Goal: Task Accomplishment & Management: Use online tool/utility

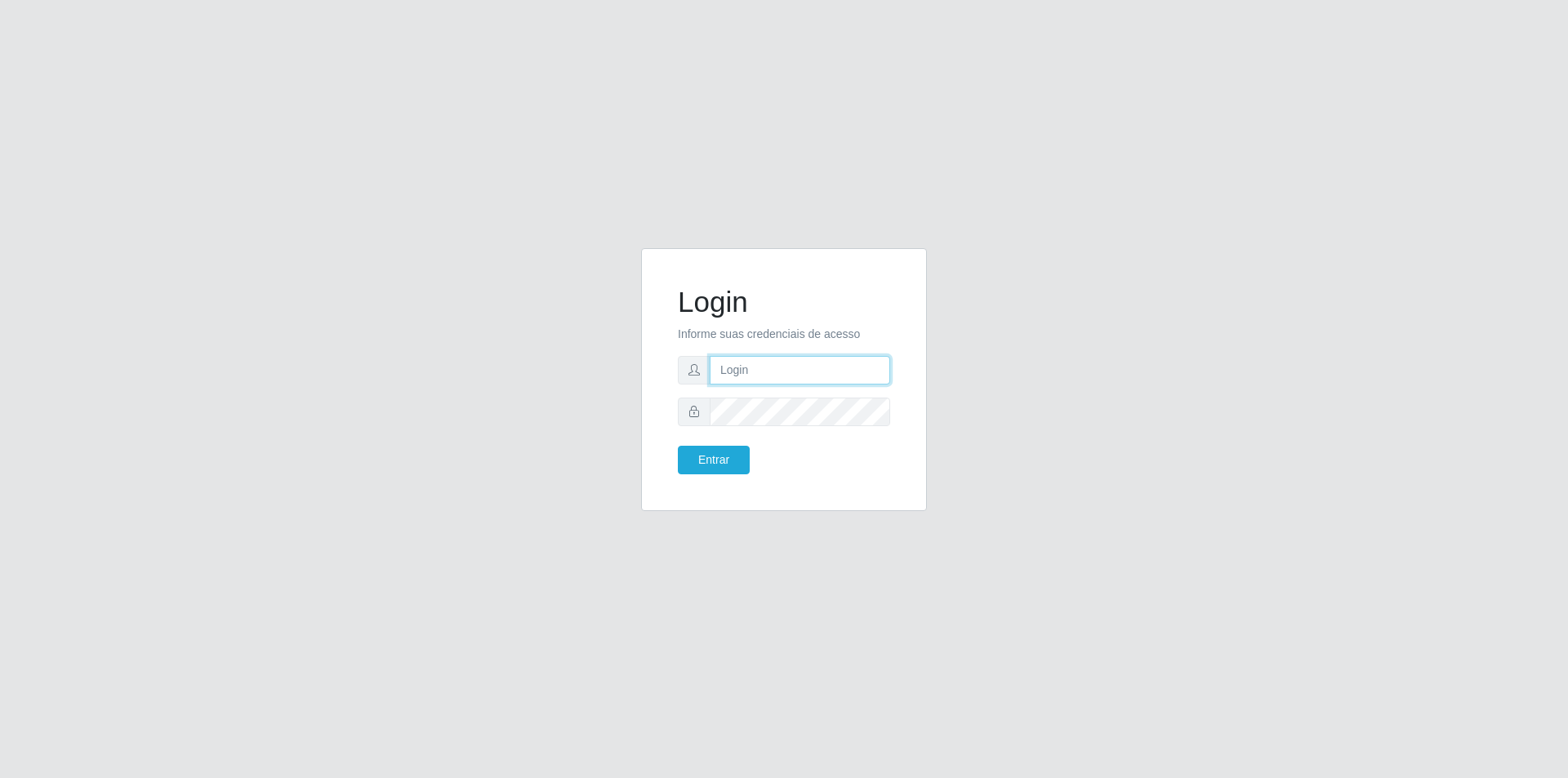
click at [783, 359] on input "text" at bounding box center [800, 370] width 181 height 28
click at [707, 451] on button "Entrar" at bounding box center [714, 460] width 72 height 28
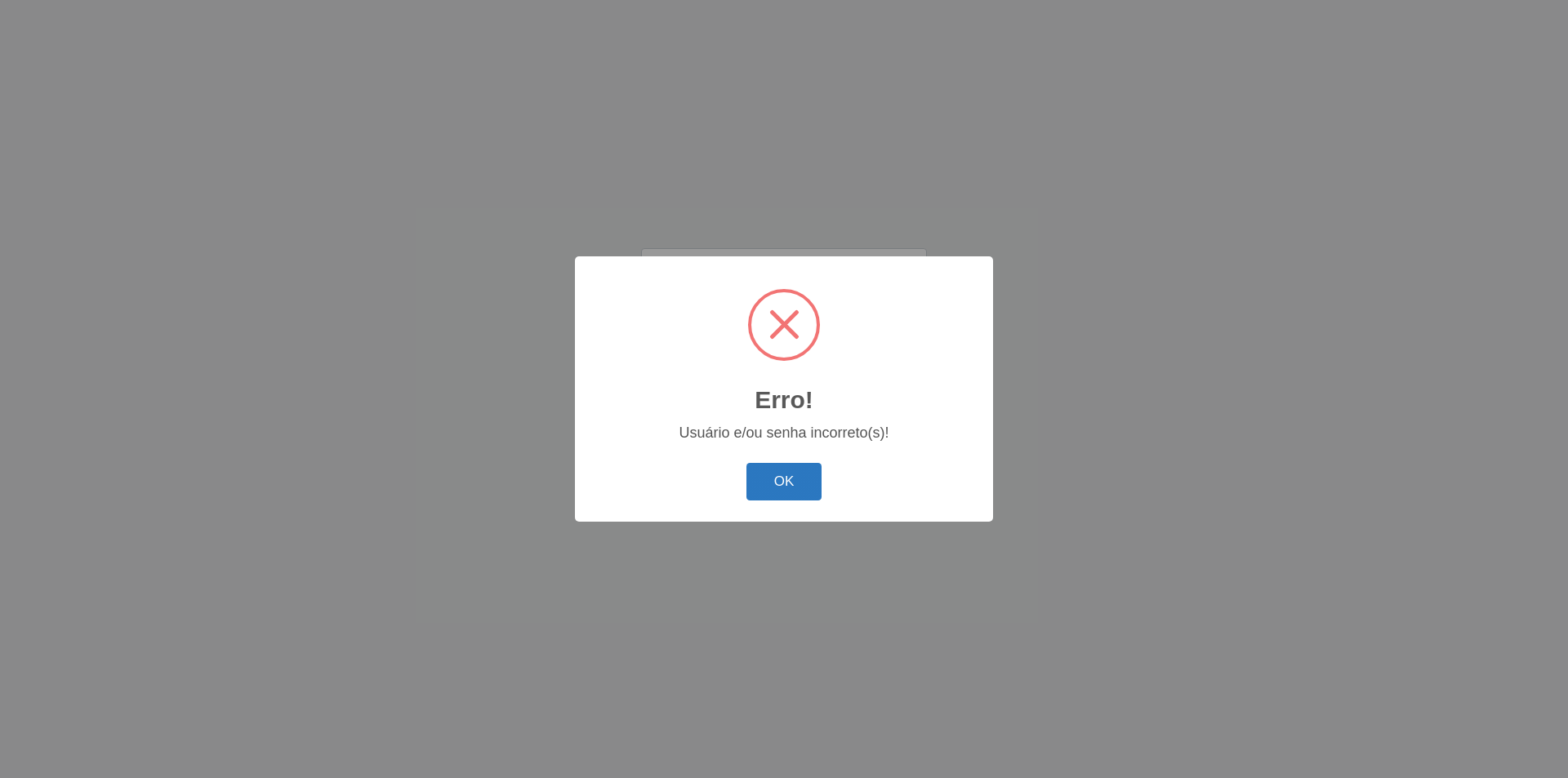
click at [794, 480] on button "OK" at bounding box center [785, 482] width 76 height 38
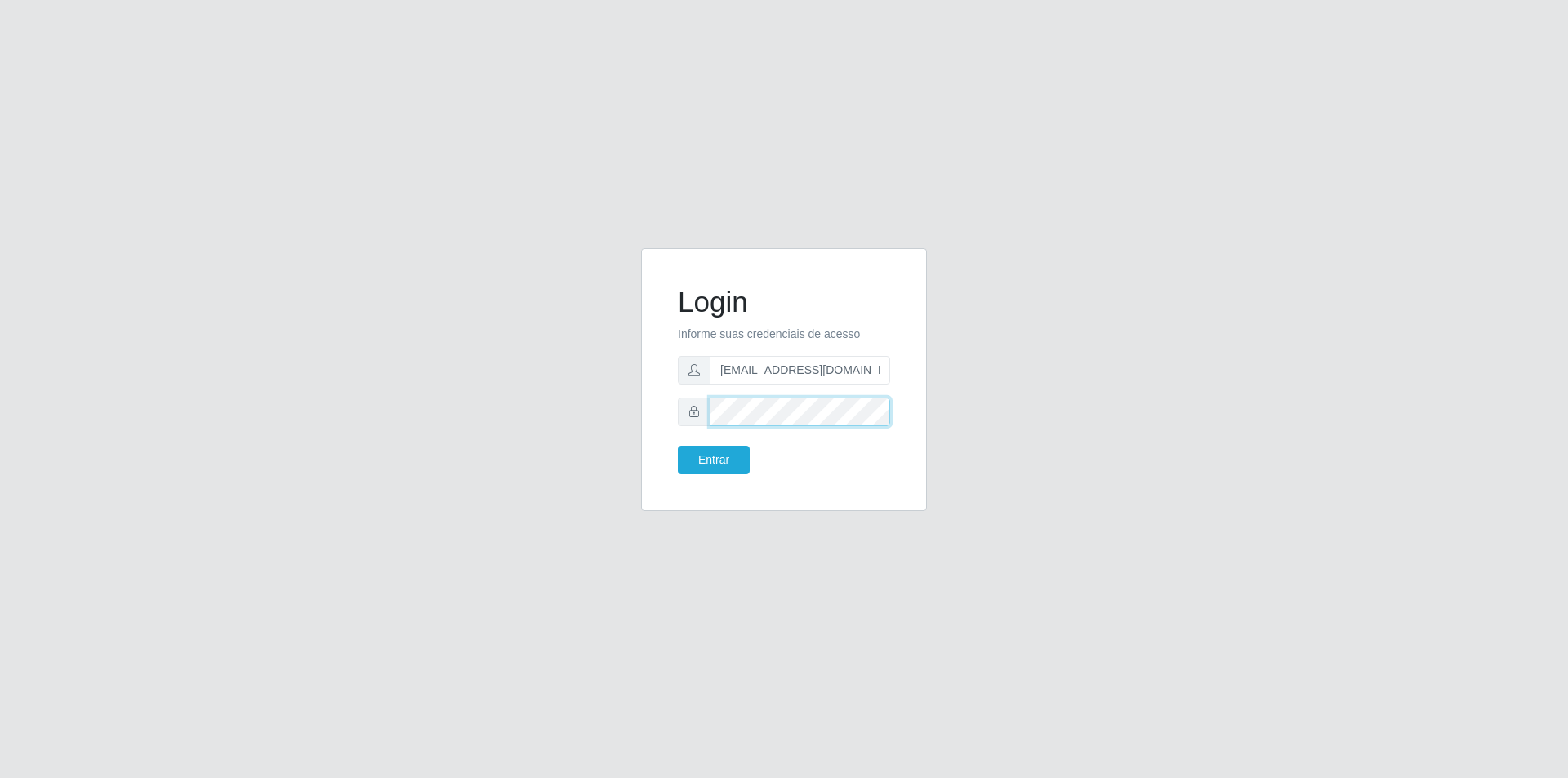
click at [671, 413] on div "Login Informe suas credenciais de acesso [EMAIL_ADDRESS][DOMAIN_NAME] Entrar" at bounding box center [784, 380] width 245 height 222
click at [745, 371] on input "[EMAIL_ADDRESS][DOMAIN_NAME]" at bounding box center [800, 370] width 181 height 28
type input "[EMAIL_ADDRESS][DOMAIN_NAME]"
click at [717, 464] on button "Entrar" at bounding box center [714, 460] width 72 height 28
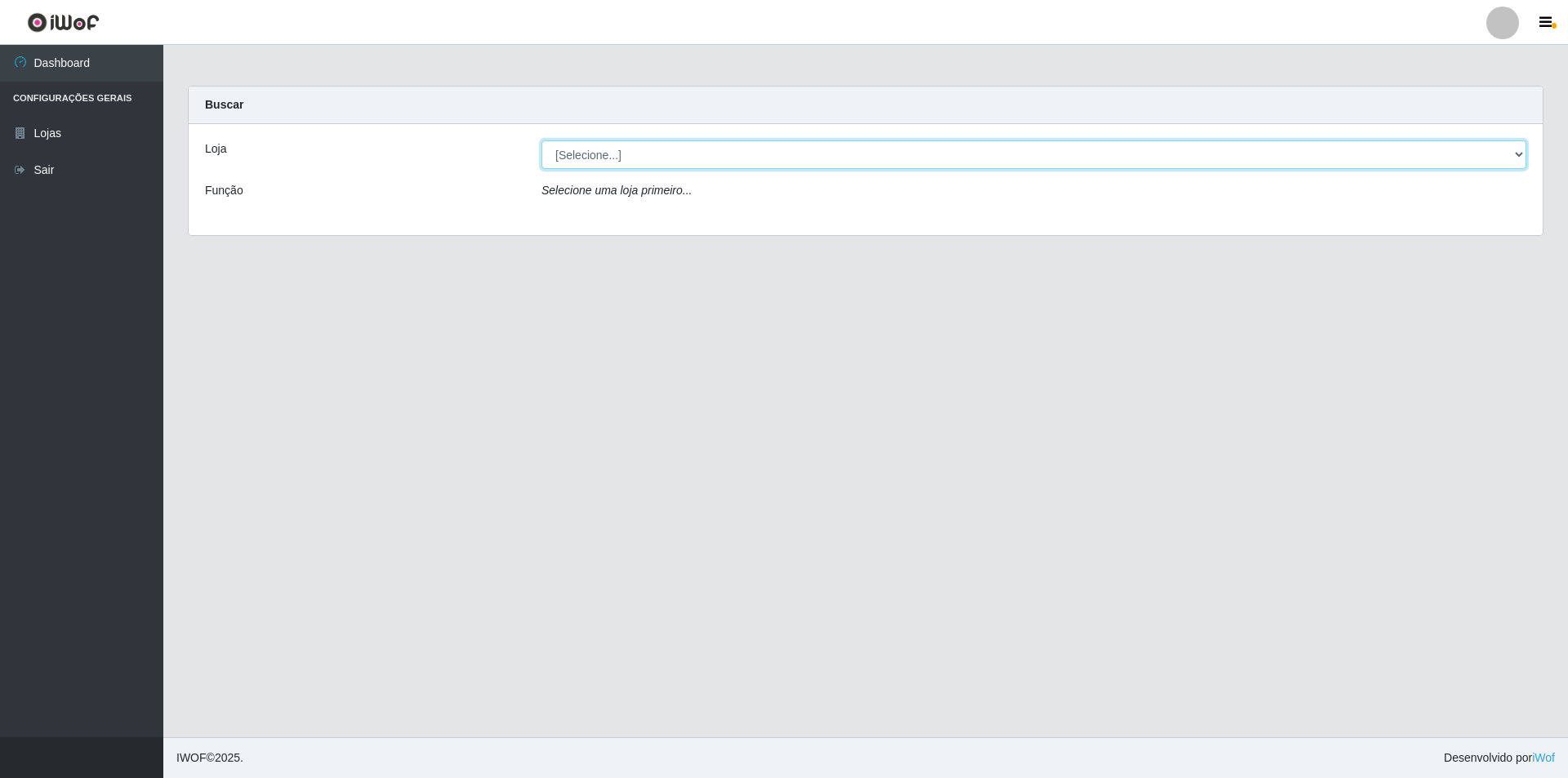
click at [571, 150] on select "[Selecione...] Atacado Vem - [STREET_ADDRESS]" at bounding box center [1034, 155] width 985 height 28
select select "449"
click at [542, 141] on select "[Selecione...] Atacado Vem - [STREET_ADDRESS]" at bounding box center [1034, 155] width 985 height 28
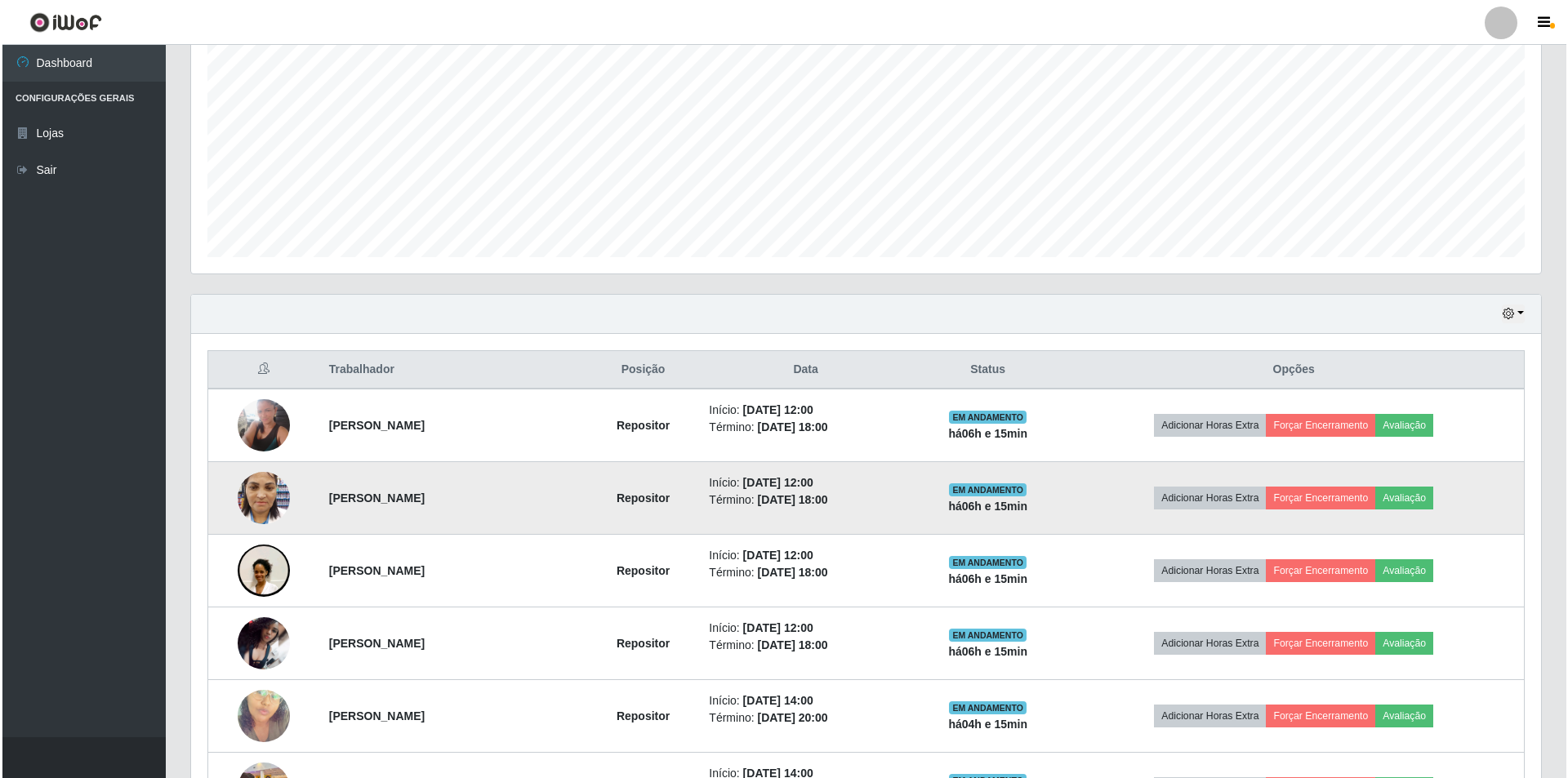
scroll to position [408, 0]
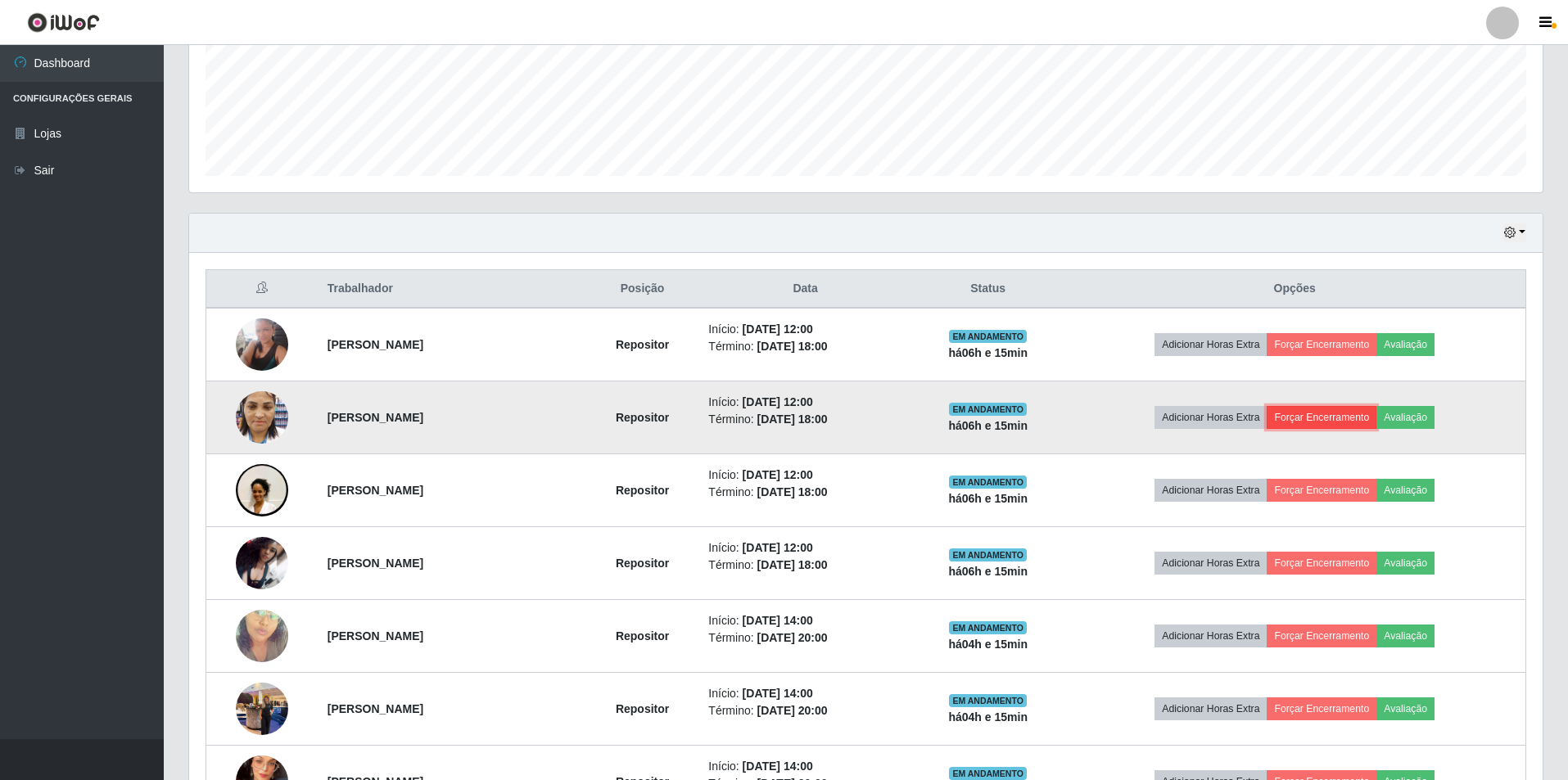
click at [1338, 421] on button "Forçar Encerramento" at bounding box center [1321, 417] width 110 height 23
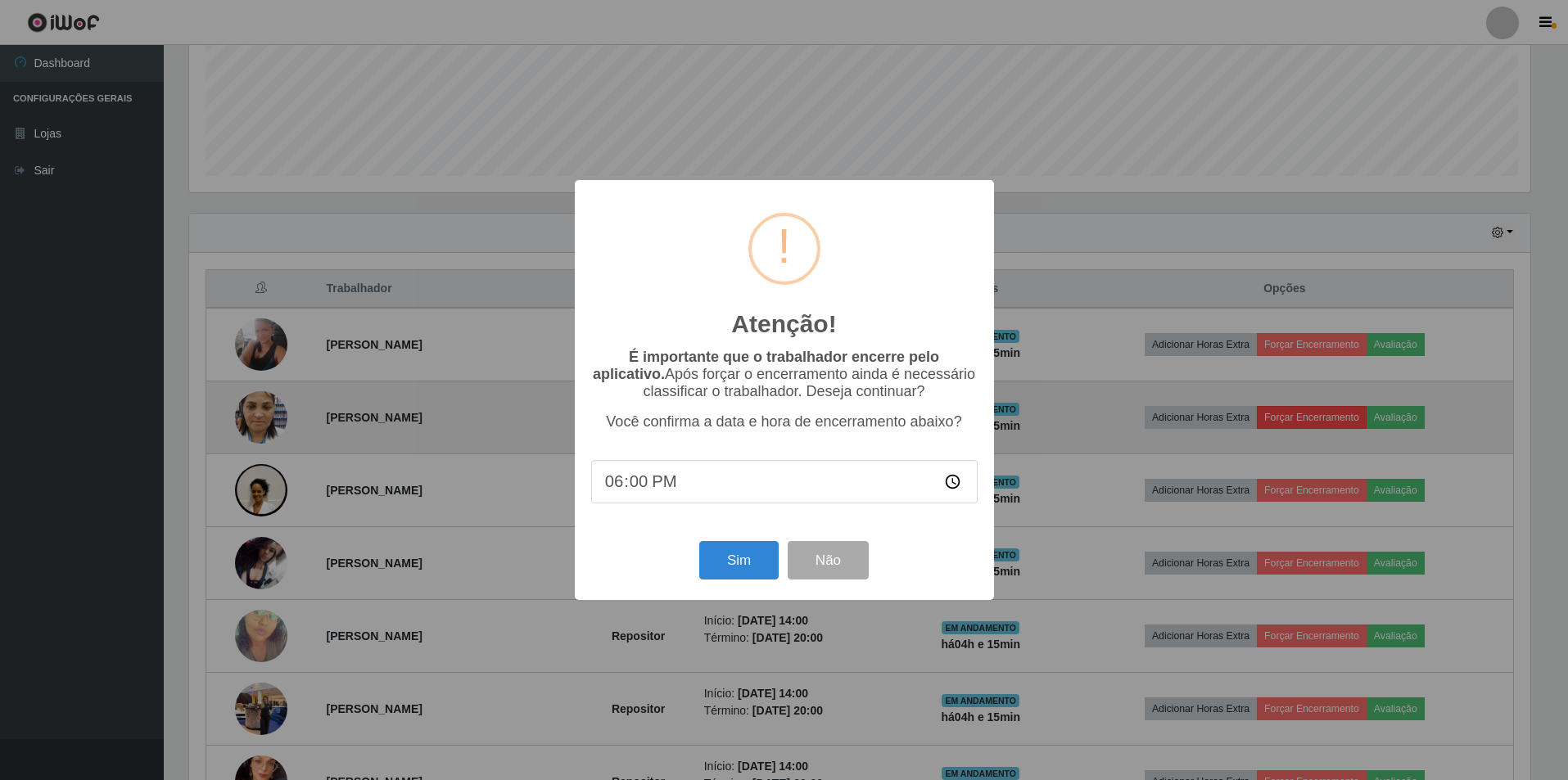
scroll to position [340, 1345]
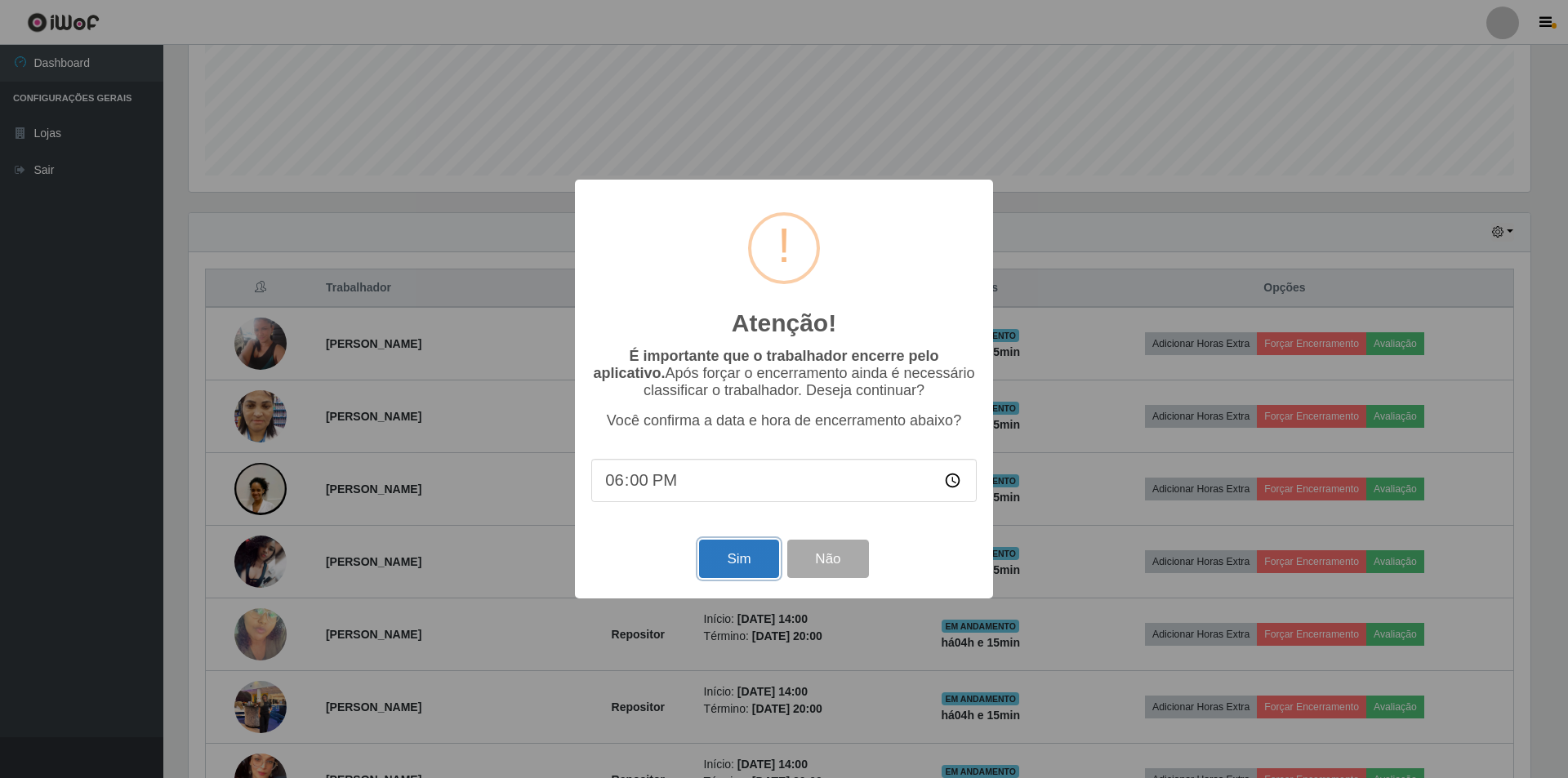
click at [737, 566] on button "Sim" at bounding box center [738, 559] width 79 height 38
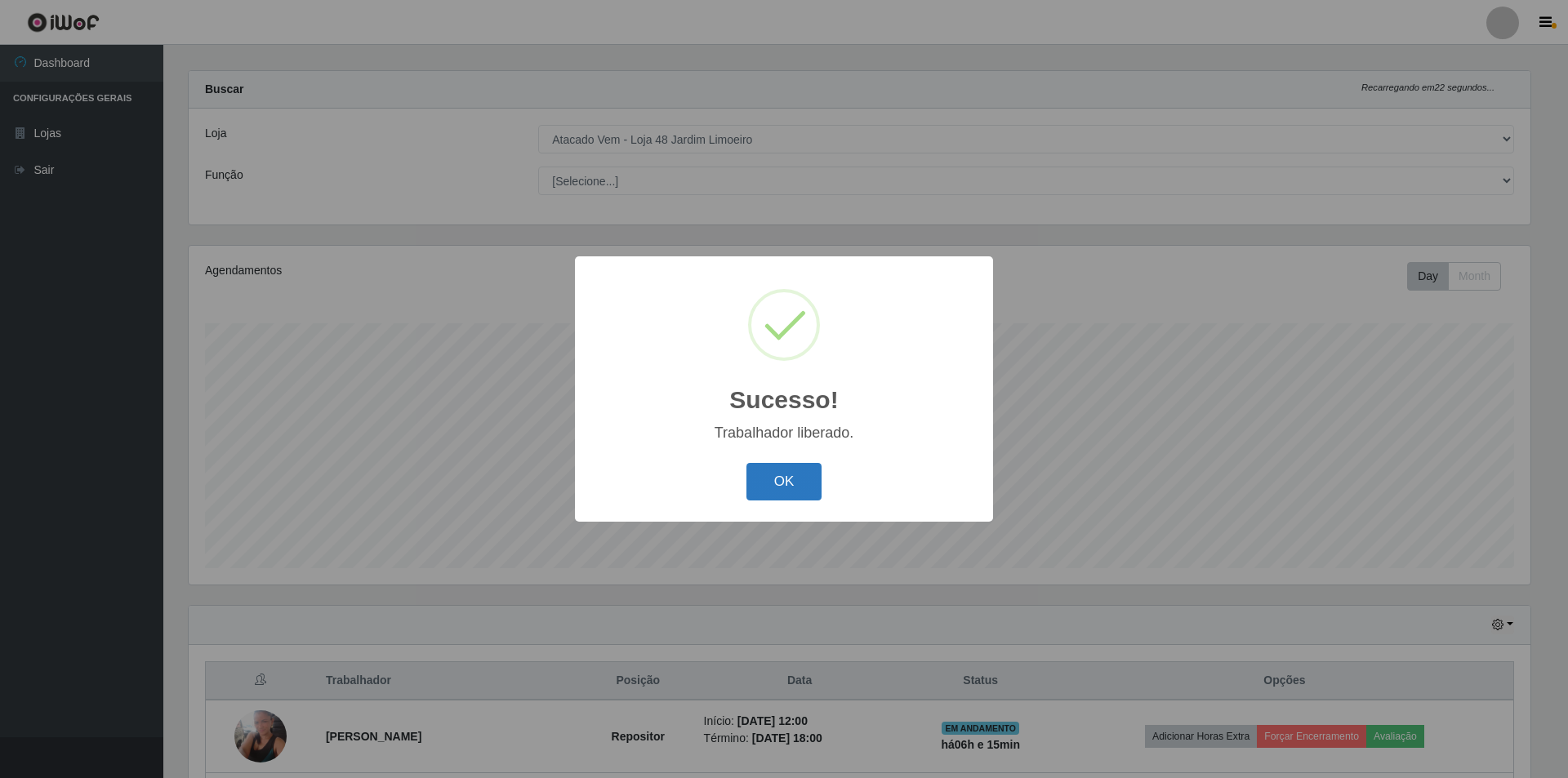
click at [767, 488] on button "OK" at bounding box center [785, 482] width 76 height 38
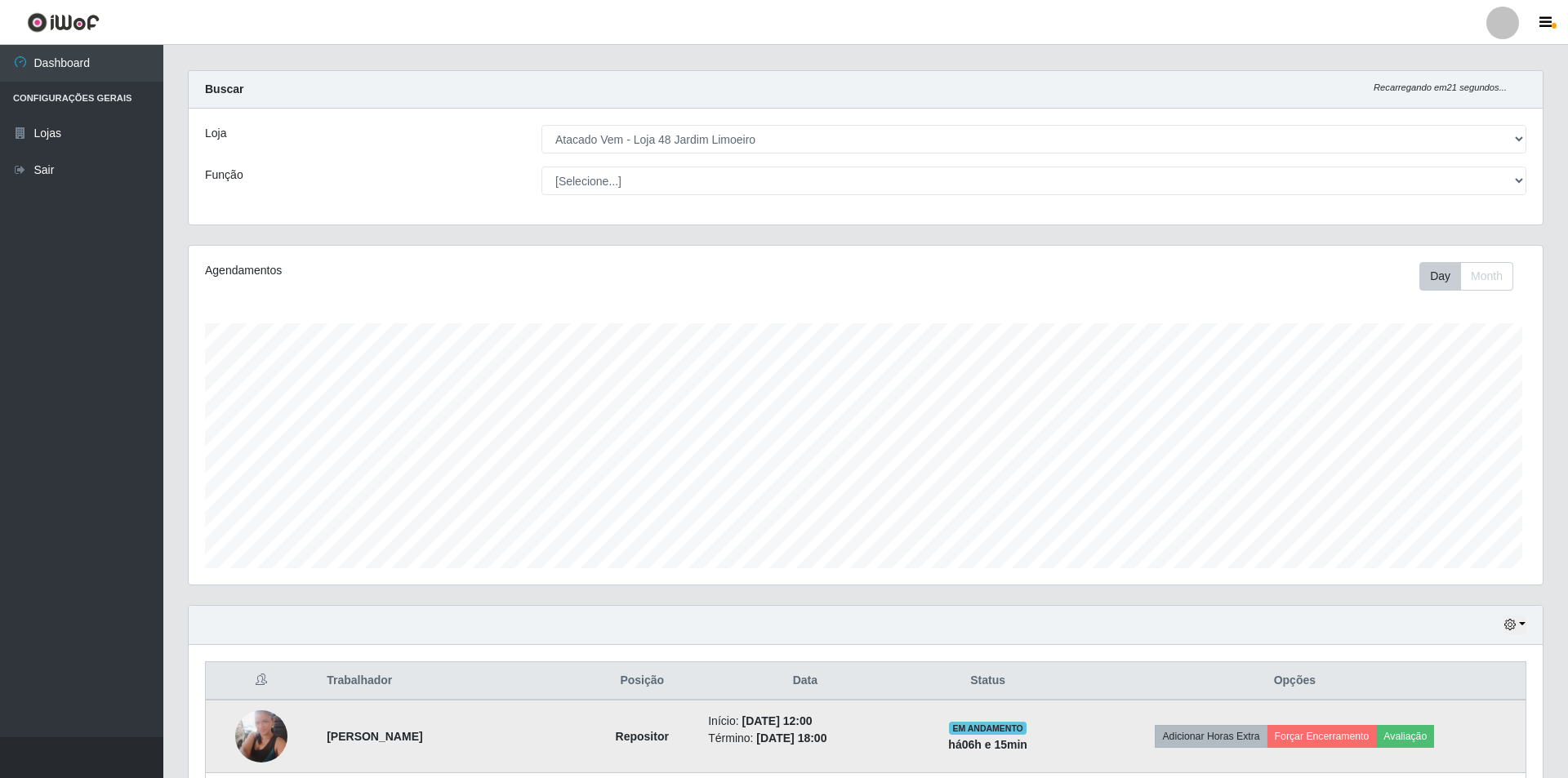
scroll to position [339, 1350]
click at [1318, 736] on button "Forçar Encerramento" at bounding box center [1318, 736] width 109 height 23
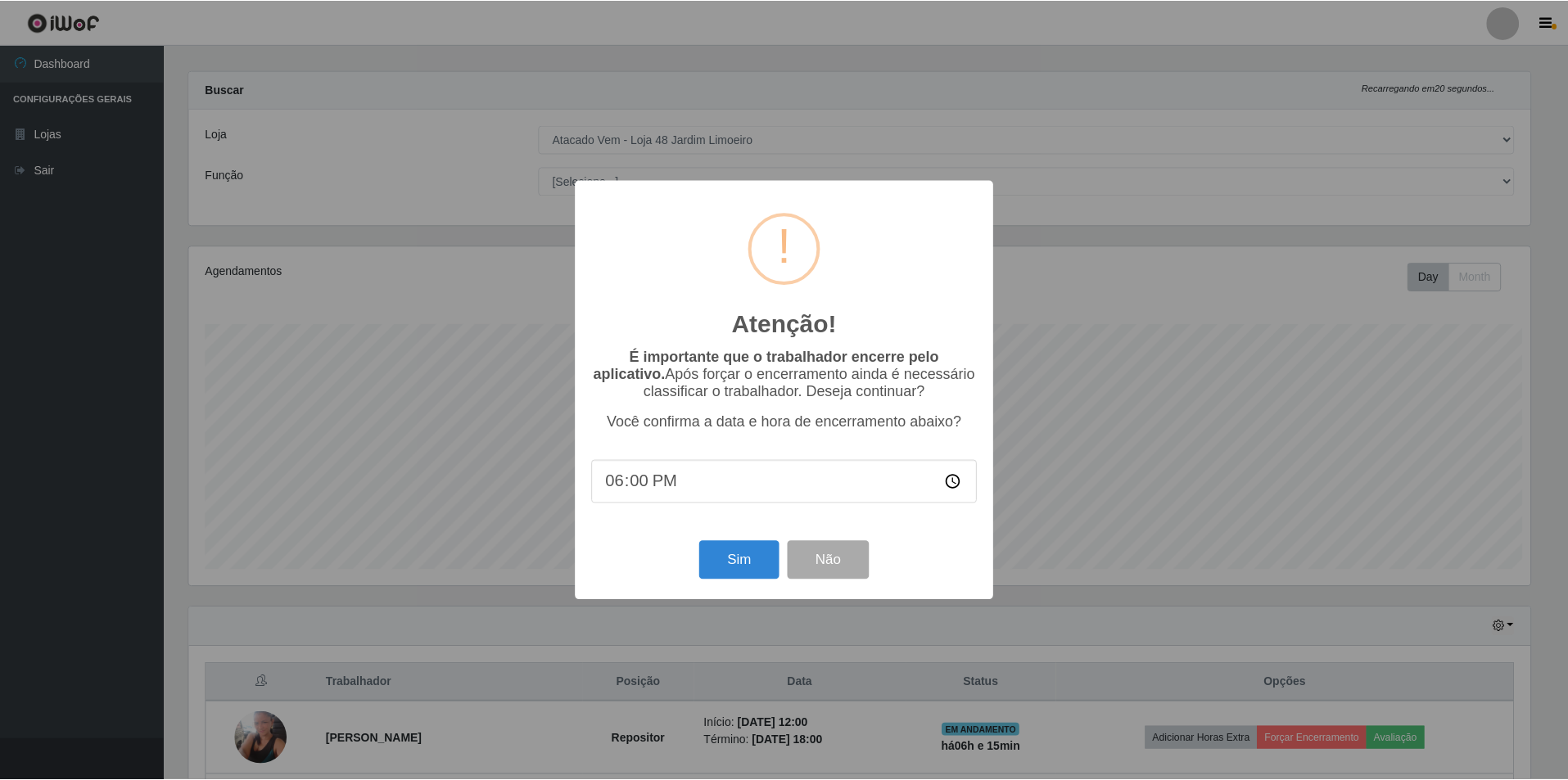
scroll to position [340, 1345]
click at [721, 563] on button "Sim" at bounding box center [740, 560] width 79 height 38
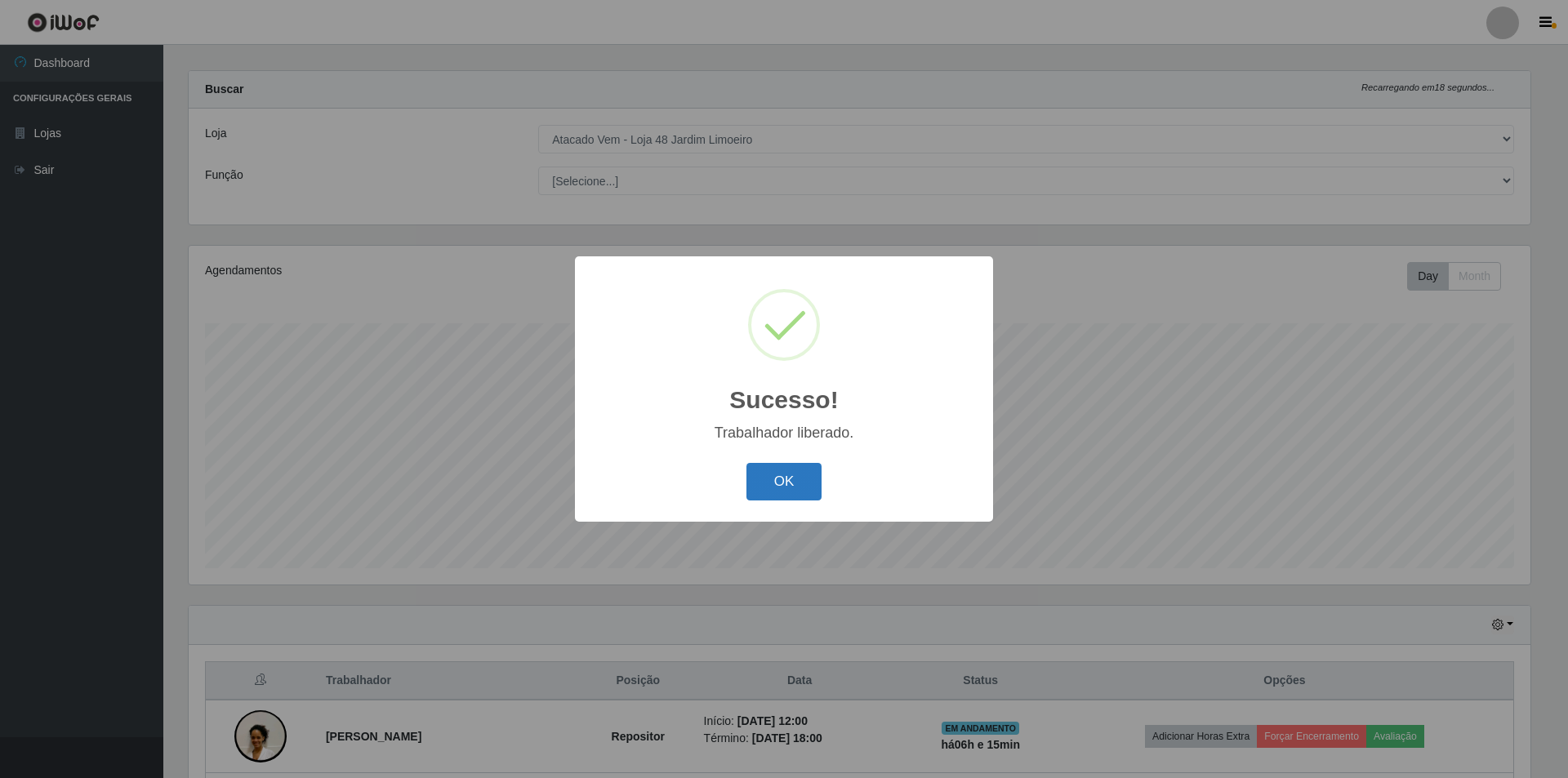
click at [772, 480] on button "OK" at bounding box center [785, 482] width 76 height 38
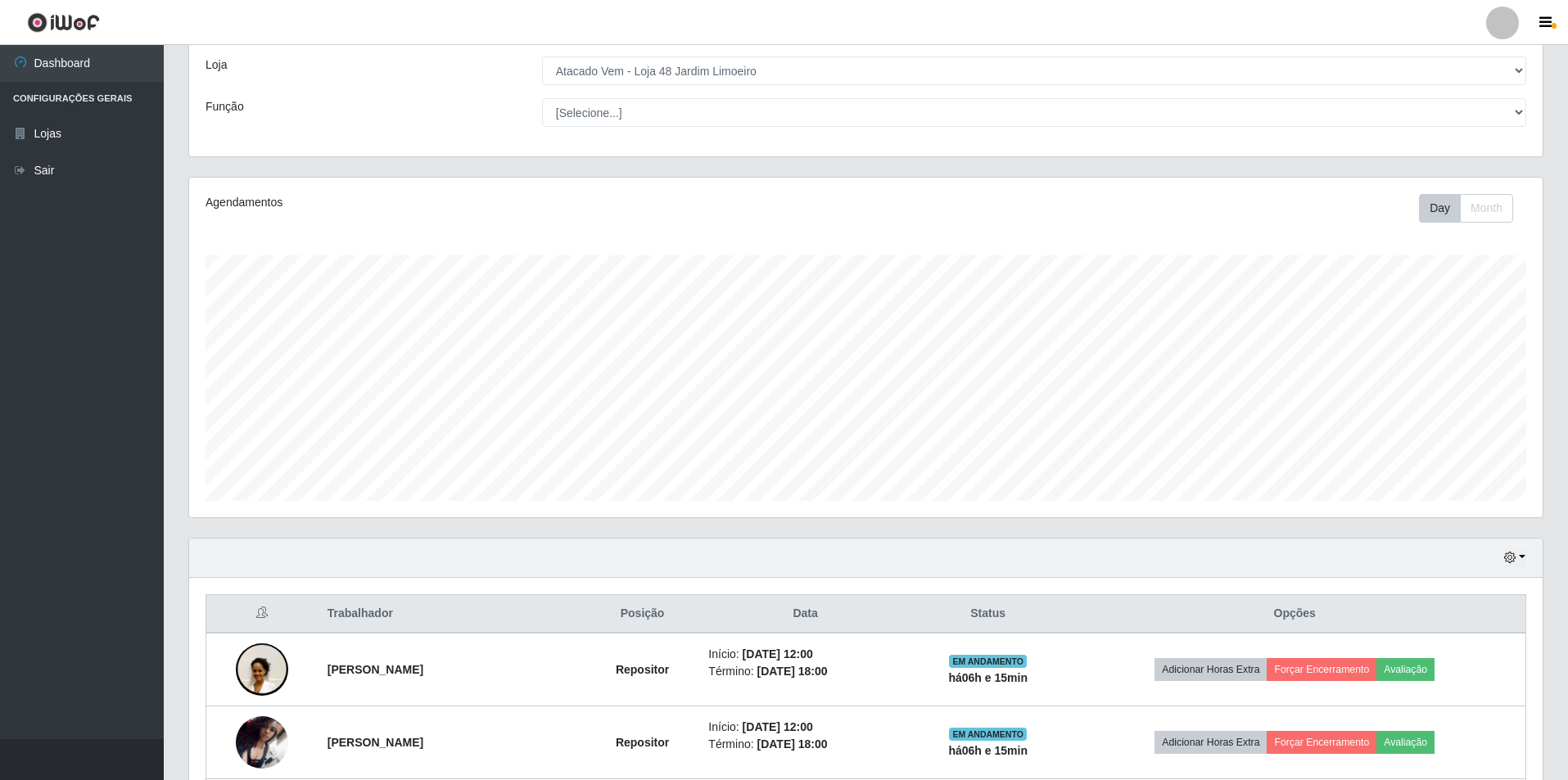
scroll to position [179, 0]
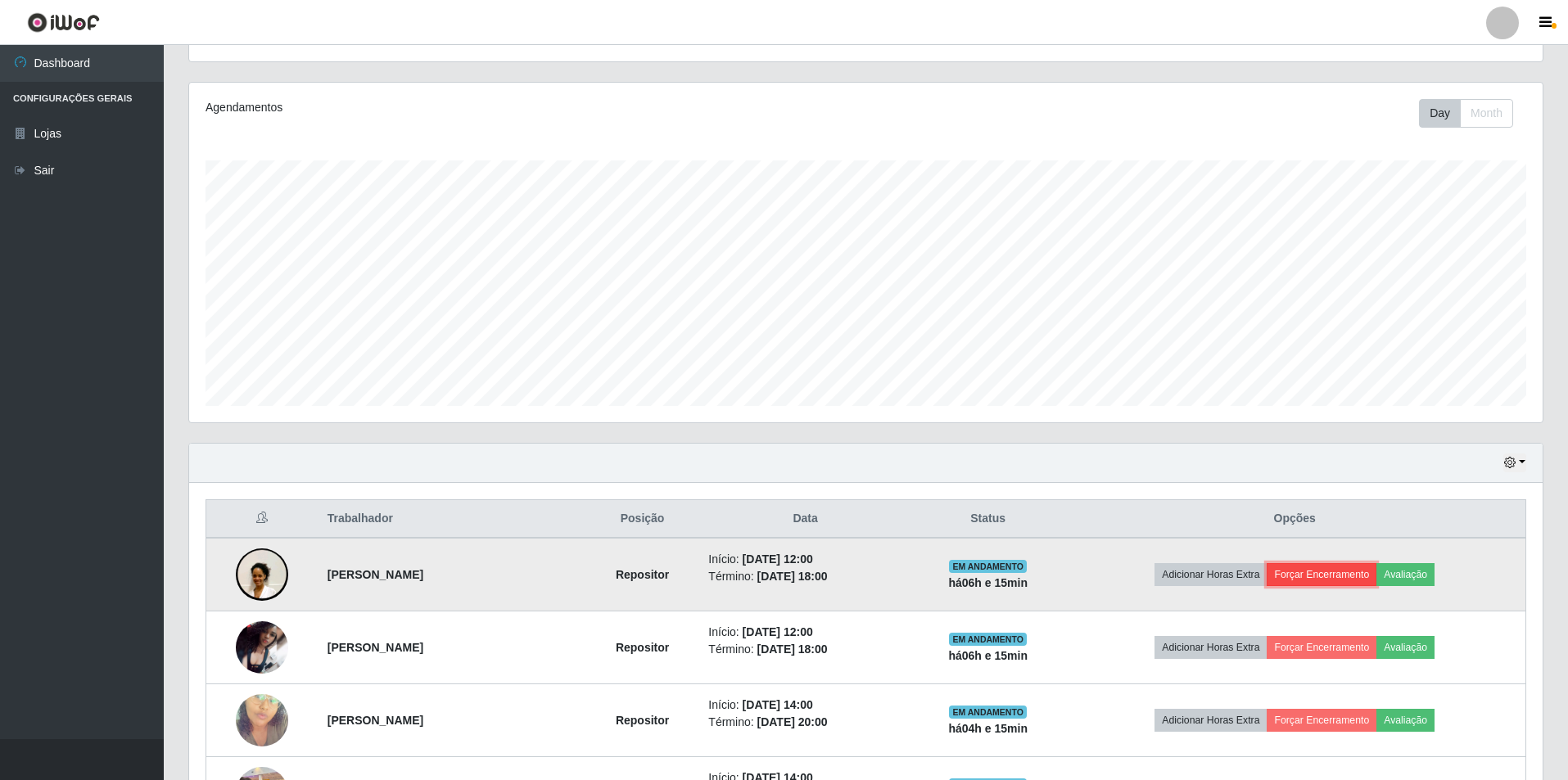
click at [1326, 574] on button "Forçar Encerramento" at bounding box center [1321, 574] width 110 height 23
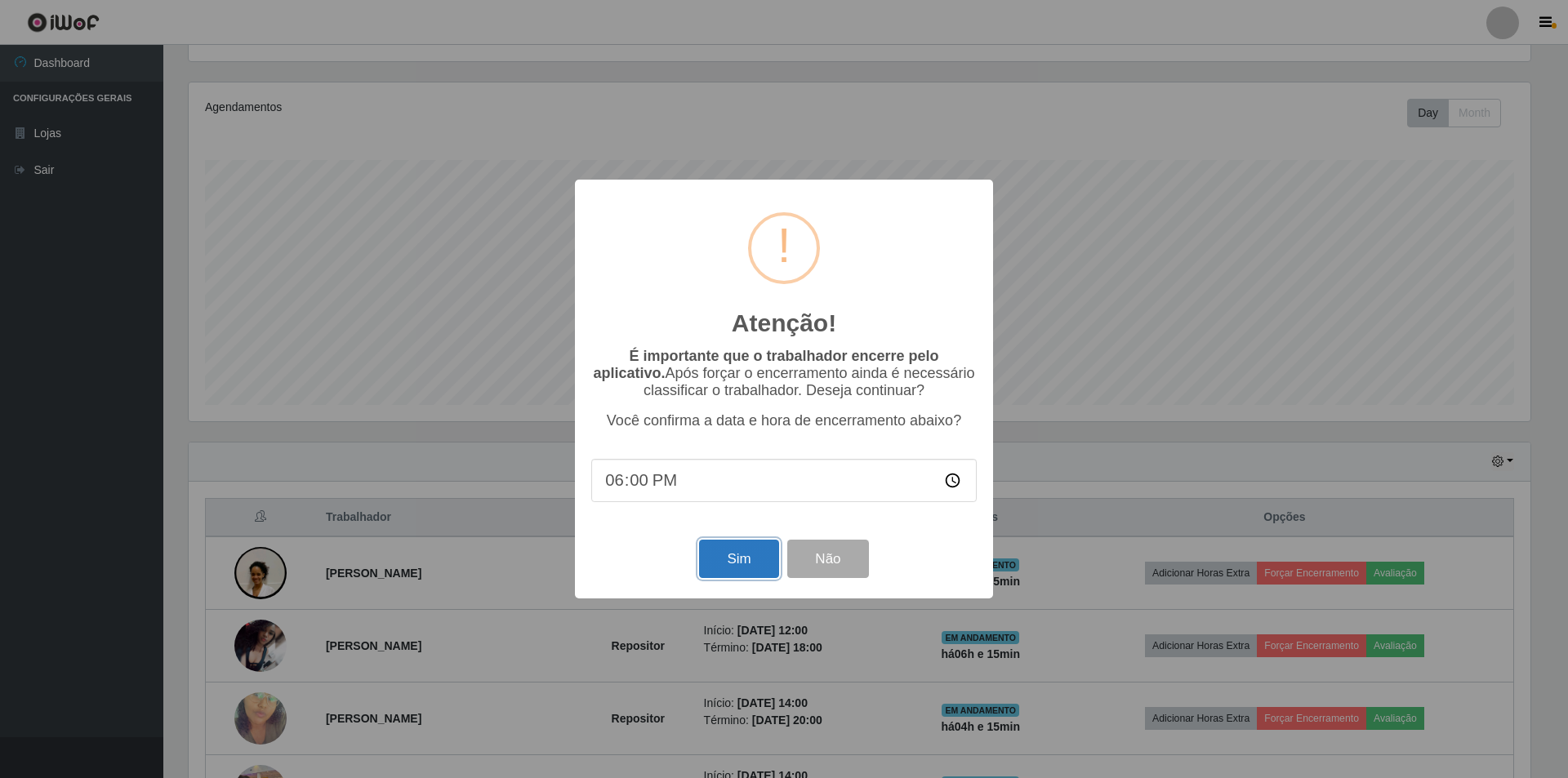
click at [725, 555] on button "Sim" at bounding box center [738, 559] width 79 height 38
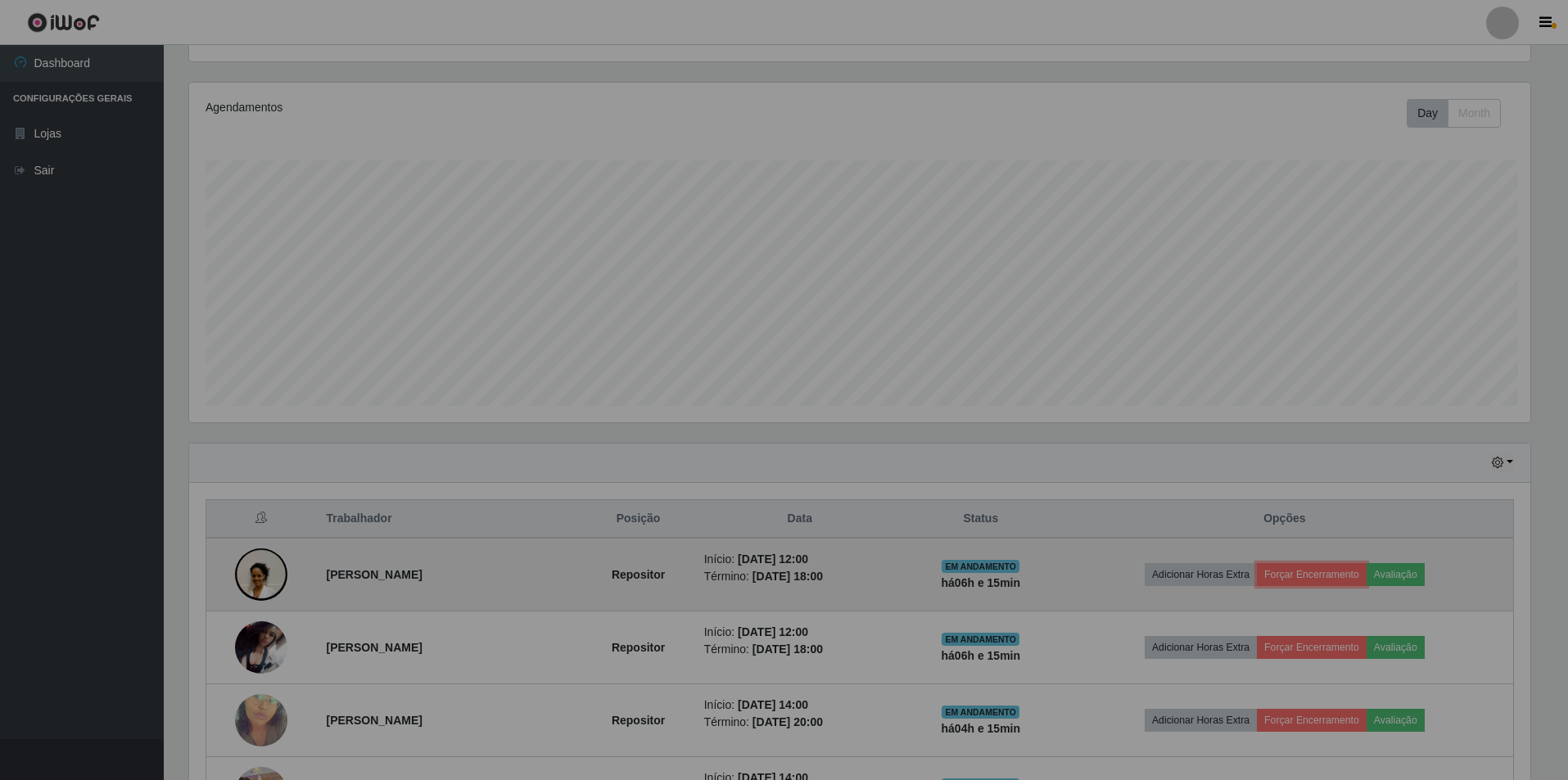
scroll to position [0, 0]
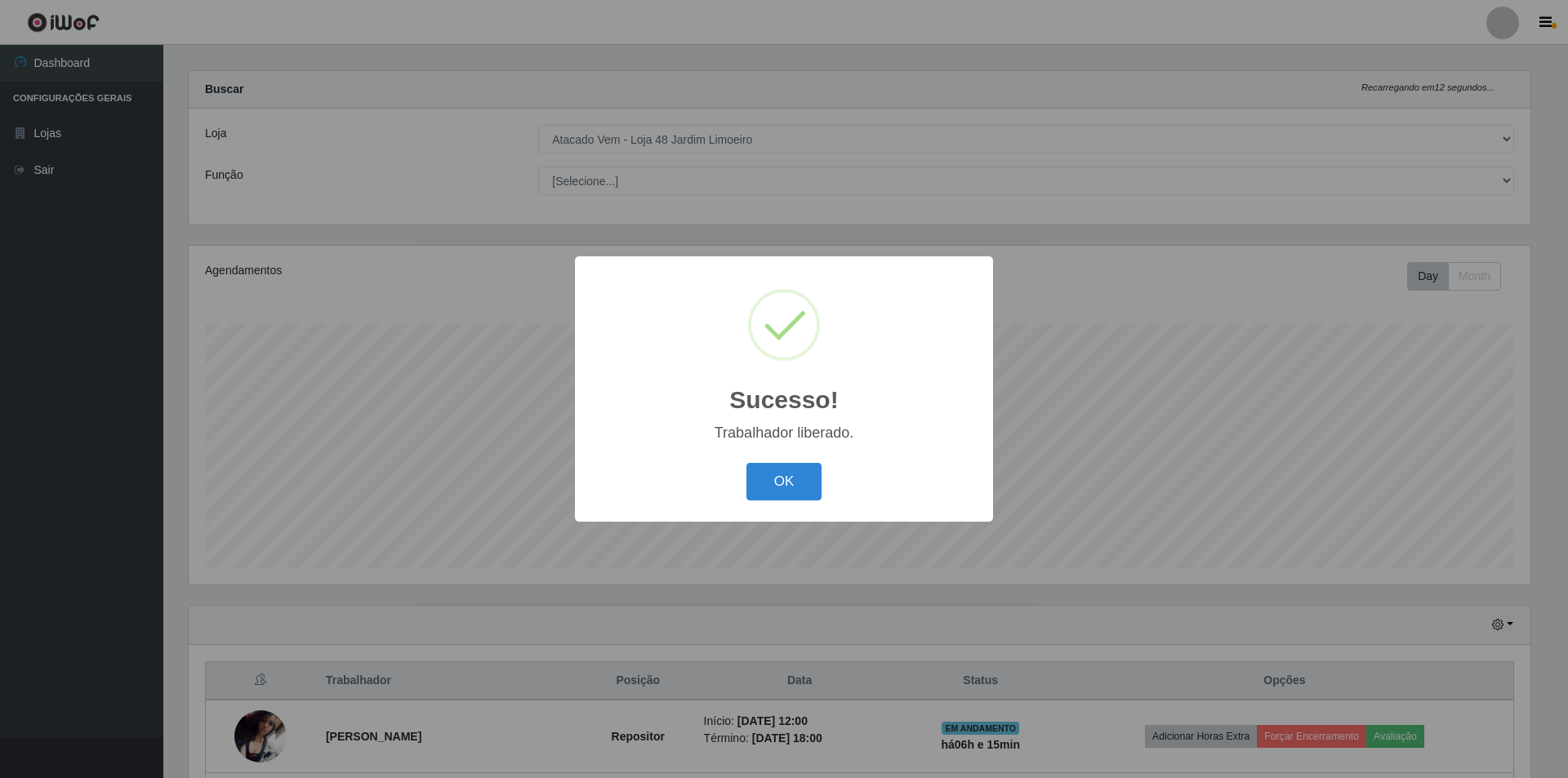
click at [745, 481] on div "OK Cancel" at bounding box center [784, 481] width 386 height 47
click at [783, 489] on button "OK" at bounding box center [785, 482] width 76 height 38
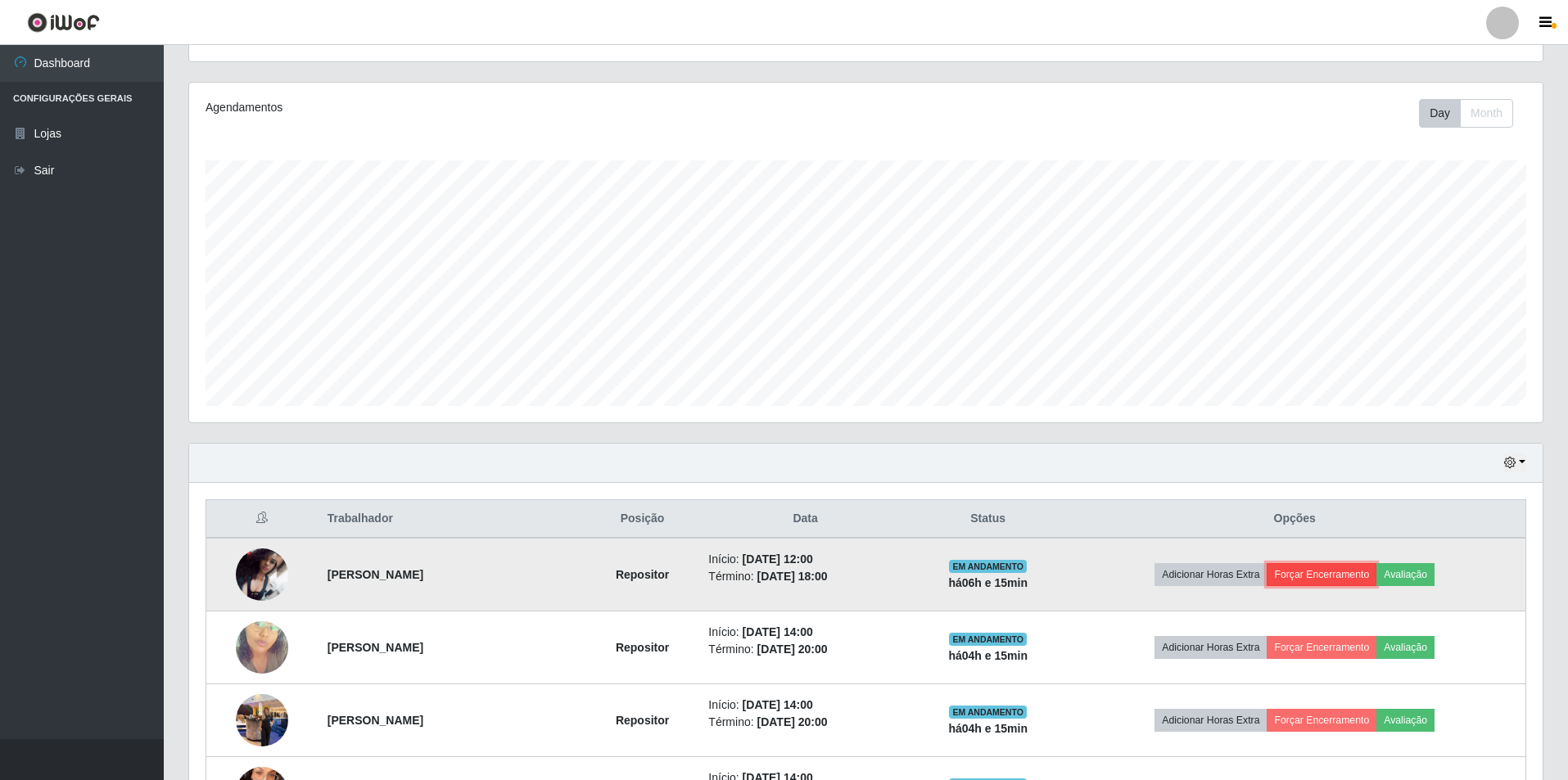
click at [1314, 578] on button "Forçar Encerramento" at bounding box center [1321, 574] width 110 height 23
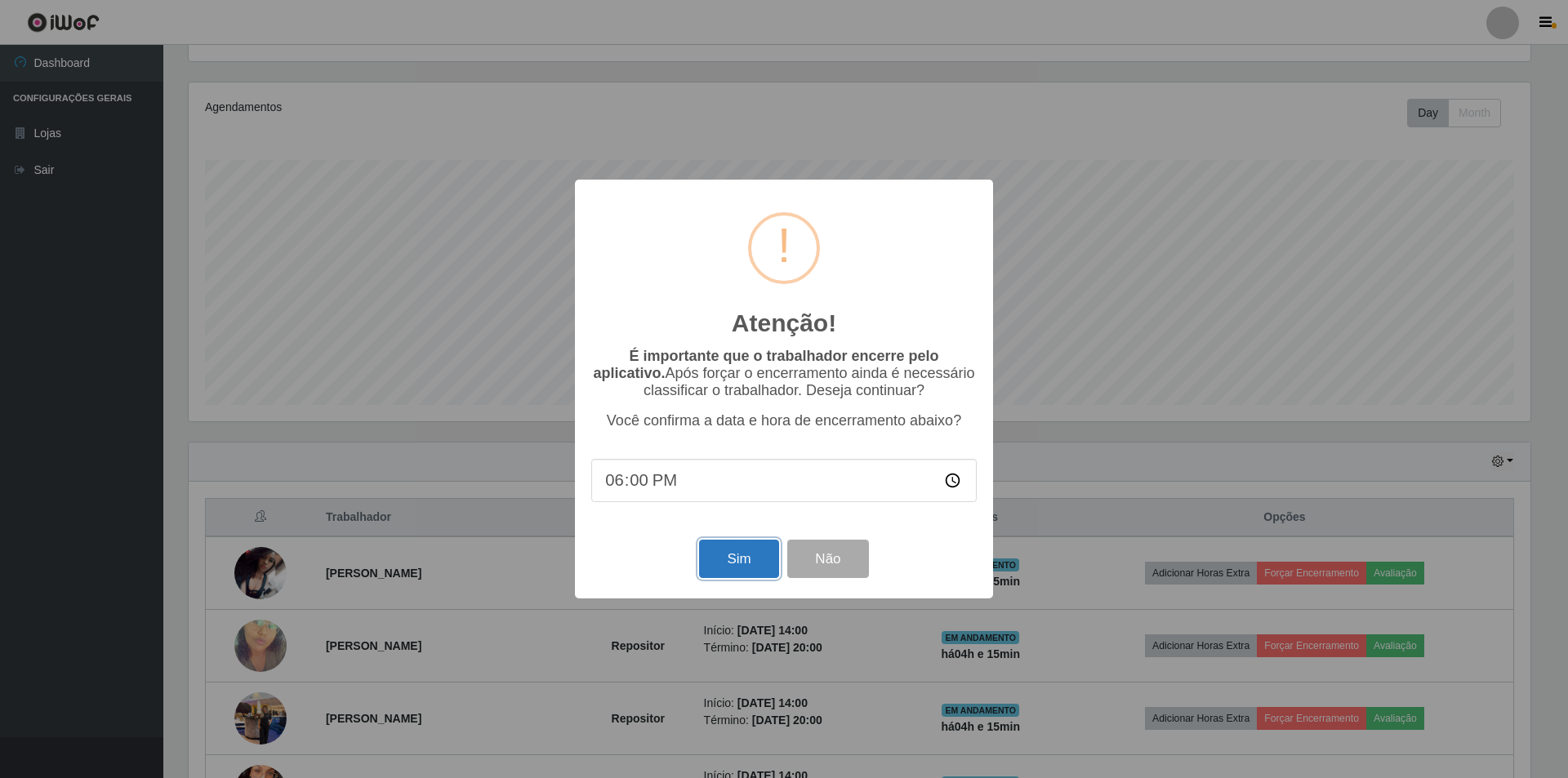
click at [722, 563] on button "Sim" at bounding box center [738, 559] width 79 height 38
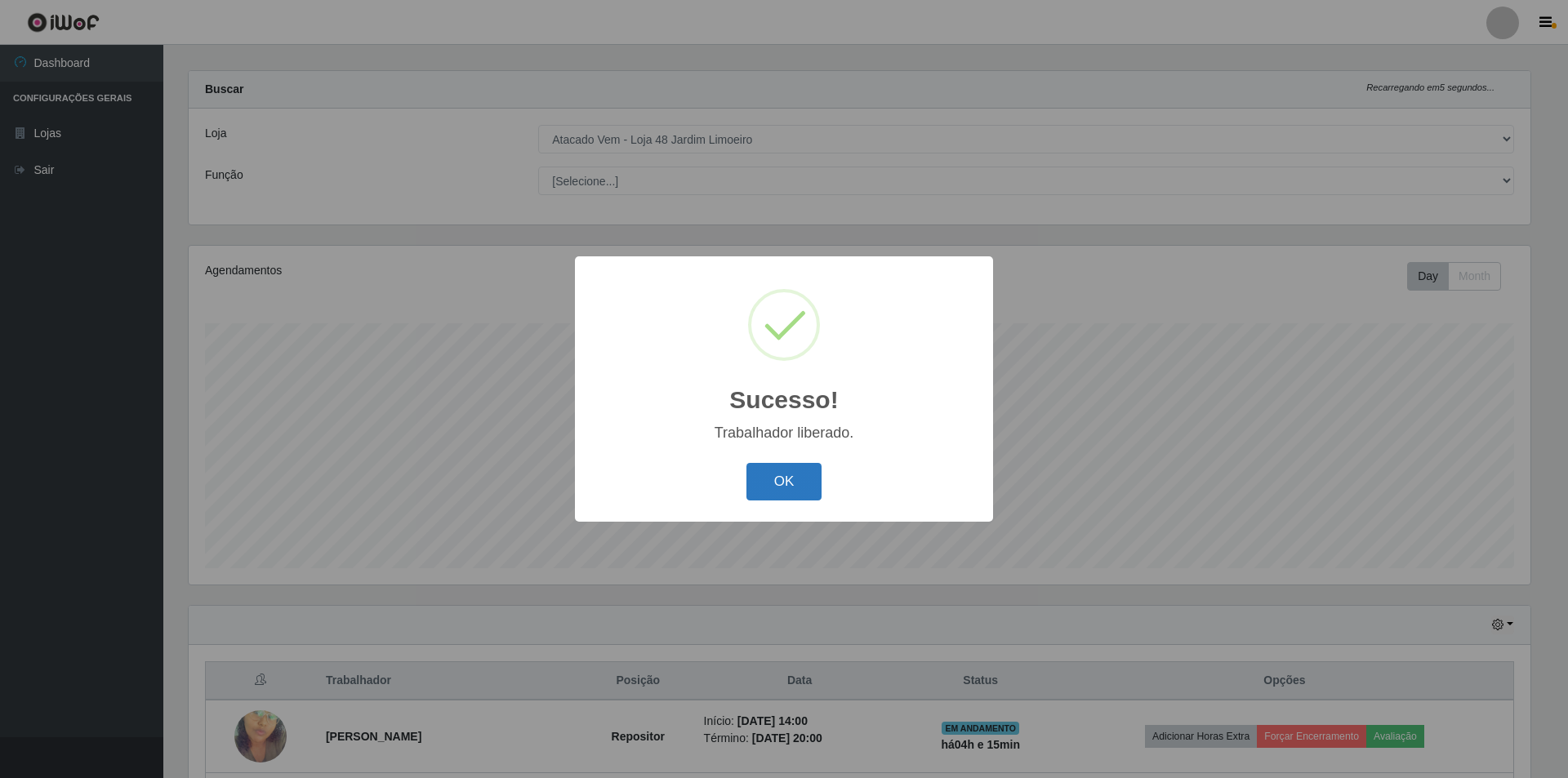
click at [789, 464] on button "OK" at bounding box center [785, 482] width 76 height 38
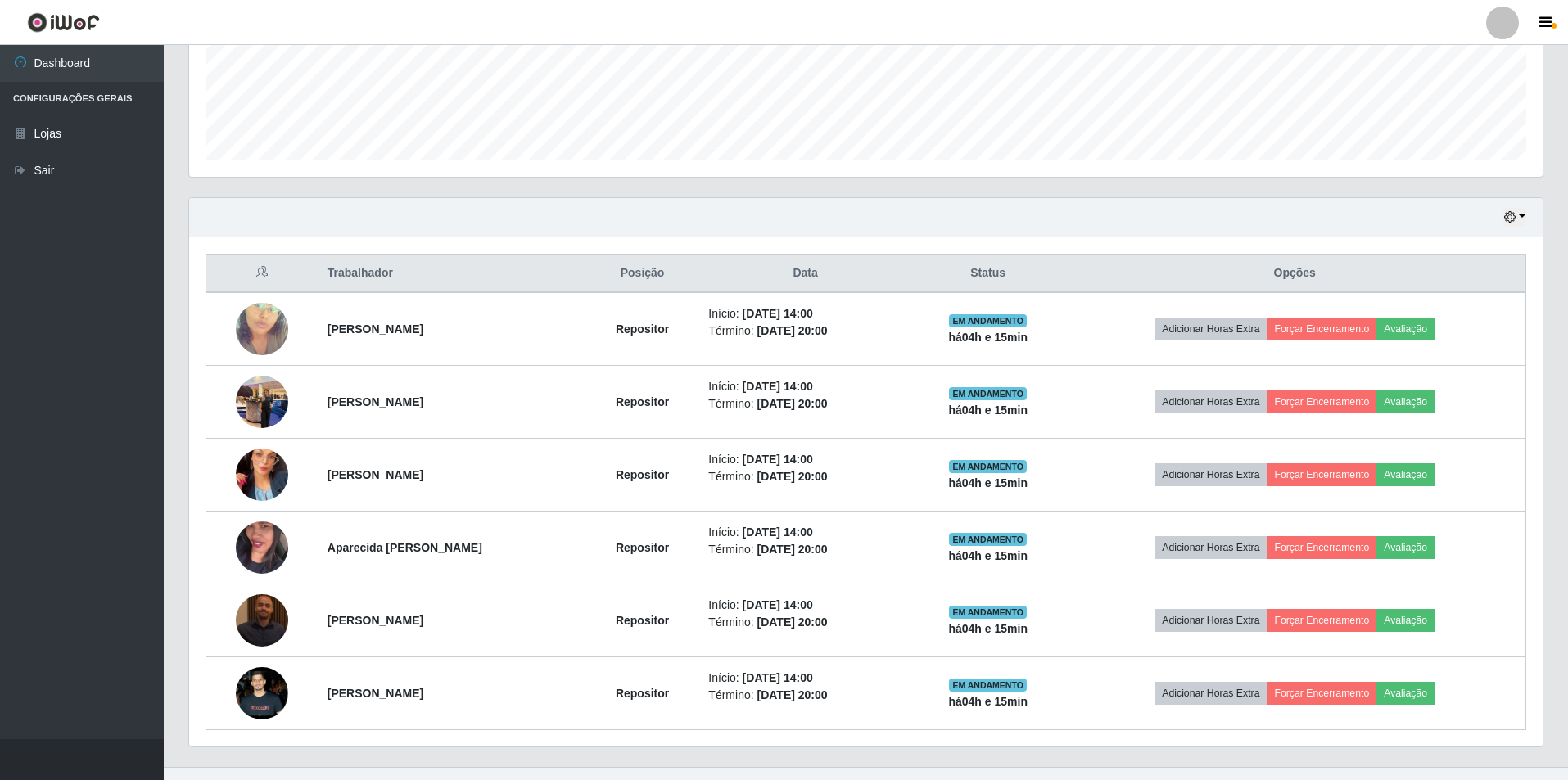
drag, startPoint x: 256, startPoint y: 696, endPoint x: 170, endPoint y: 458, distance: 253.1
click at [170, 458] on div "Carregando... Buscar Recarregando em 20 segundos... Loja [Selecione...] Atacado…" at bounding box center [866, 213] width 1404 height 1106
